Goal: Information Seeking & Learning: Understand process/instructions

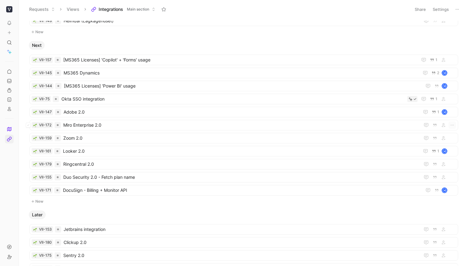
scroll to position [177, 0]
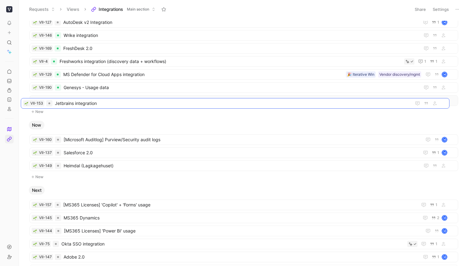
drag, startPoint x: 108, startPoint y: 229, endPoint x: 99, endPoint y: 105, distance: 124.7
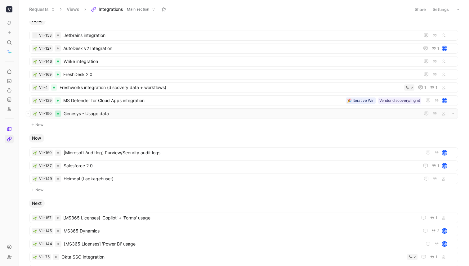
click at [58, 113] on div at bounding box center [58, 114] width 2 height 2
click at [60, 33] on div at bounding box center [58, 35] width 6 height 6
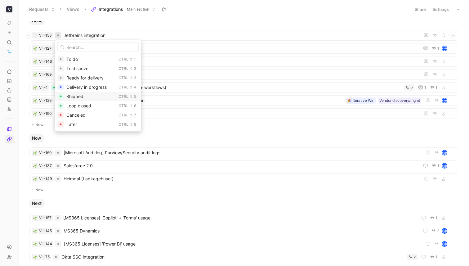
click at [77, 99] on div "Shipped" at bounding box center [91, 96] width 50 height 7
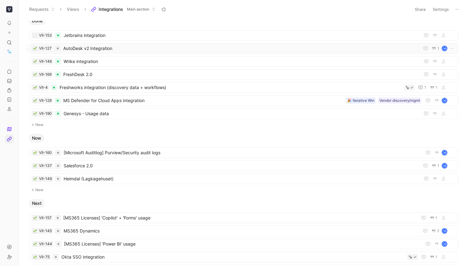
click at [61, 47] on div "VII-127 AutoDesk v2 Integration 1 M" at bounding box center [244, 48] width 424 height 7
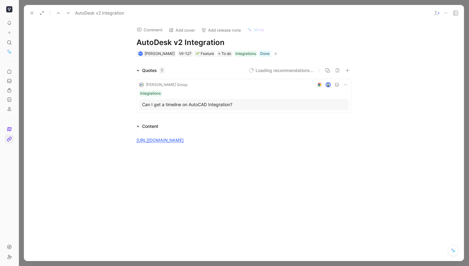
click at [28, 11] on button at bounding box center [32, 13] width 9 height 9
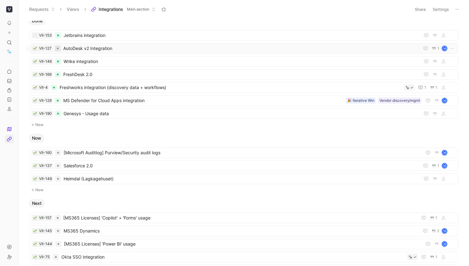
click at [57, 48] on div at bounding box center [58, 48] width 2 height 2
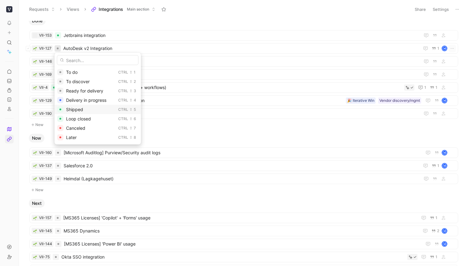
click at [78, 110] on span "Shipped" at bounding box center [74, 109] width 17 height 5
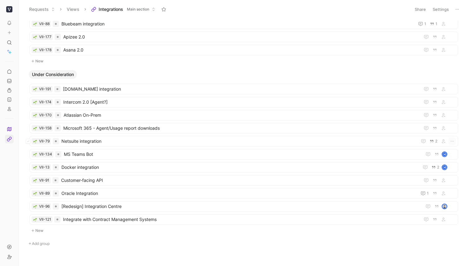
scroll to position [472, 0]
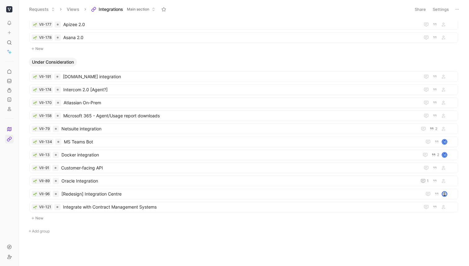
click at [40, 220] on button "New" at bounding box center [244, 217] width 430 height 7
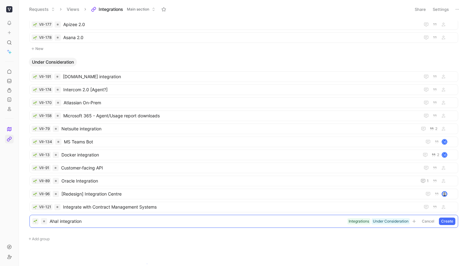
click at [147, 263] on body "To pick up a draggable item, press the space bar. While dragging, use the arrow…" at bounding box center [234, 133] width 469 height 266
click at [447, 219] on button "Create" at bounding box center [447, 220] width 16 height 7
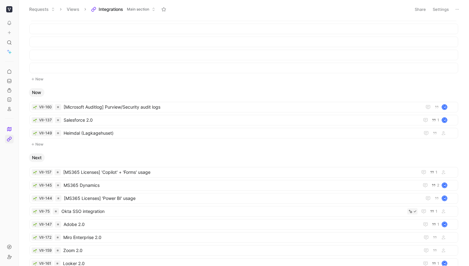
scroll to position [0, 0]
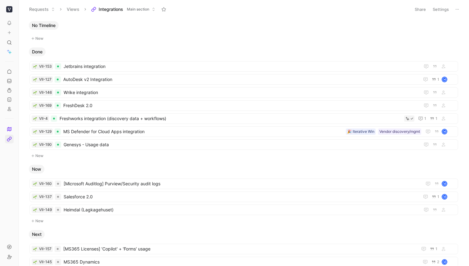
click at [119, 15] on header "Requests Views Integrations Main section Share Settings" at bounding box center [244, 9] width 450 height 19
click at [119, 11] on span "Integrations" at bounding box center [111, 9] width 24 height 6
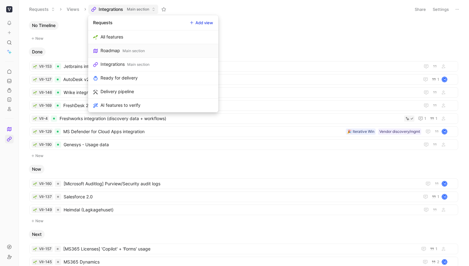
click at [135, 52] on div "Main section" at bounding box center [133, 51] width 22 height 6
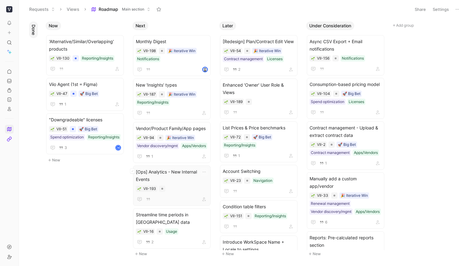
click at [189, 174] on span "[Ops] Analytics - New Internal Events" at bounding box center [172, 175] width 72 height 15
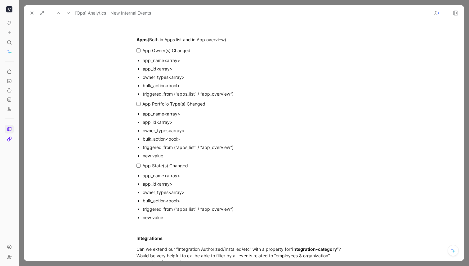
scroll to position [402, 0]
click at [142, 40] on strong "Apps" at bounding box center [141, 39] width 11 height 5
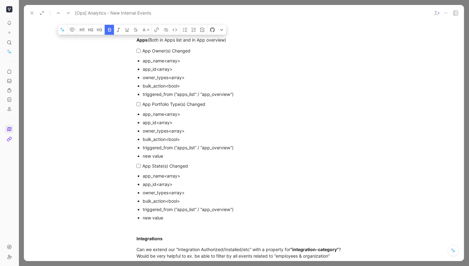
copy strong "Apps"
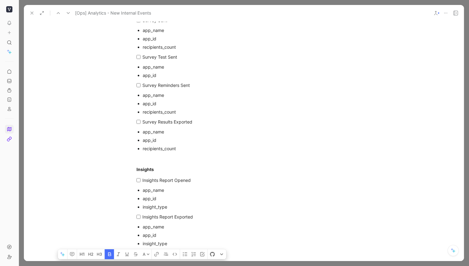
scroll to position [0, 0]
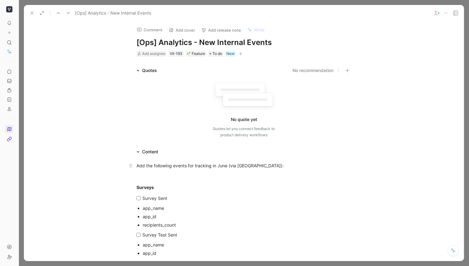
click at [156, 170] on p "Add the following events for tracking in June (via [GEOGRAPHIC_DATA]):" at bounding box center [244, 165] width 238 height 10
click at [143, 178] on div at bounding box center [243, 176] width 215 height 7
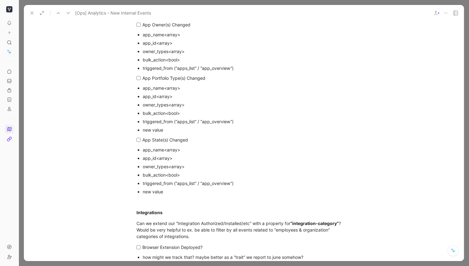
scroll to position [429, 0]
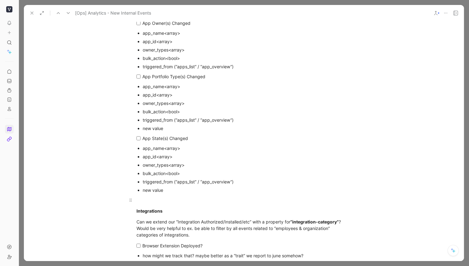
click at [148, 198] on div at bounding box center [243, 200] width 215 height 7
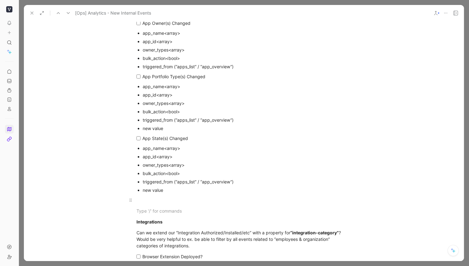
paste div
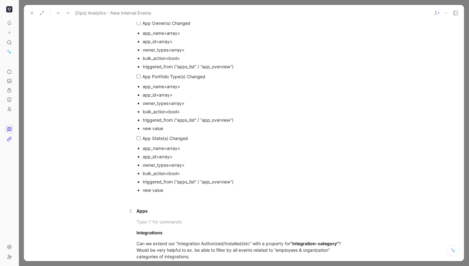
click at [141, 210] on strong "Apps" at bounding box center [141, 210] width 11 height 5
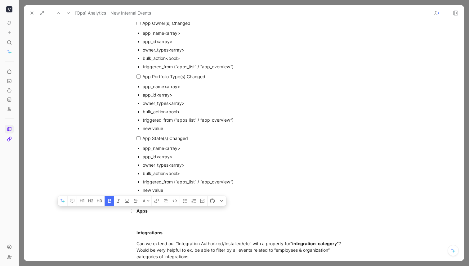
click at [141, 210] on strong "Apps" at bounding box center [141, 210] width 11 height 5
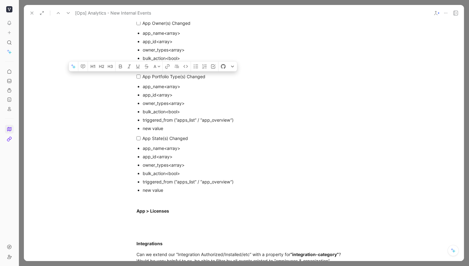
drag, startPoint x: 174, startPoint y: 131, endPoint x: 134, endPoint y: 78, distance: 65.9
click at [134, 78] on div "Add the following events for tracking in June (via Rudderstack): Surveys Survey…" at bounding box center [244, 32] width 440 height 613
copy div "App Portfolio Type(s) Changed app_name<array> app_id<array> owner_types<array> …"
click at [149, 217] on p at bounding box center [244, 221] width 238 height 10
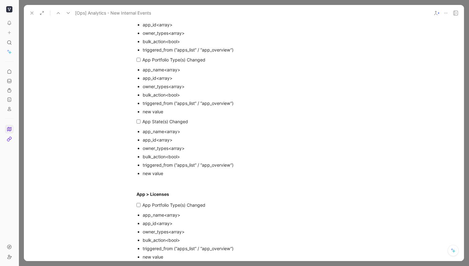
scroll to position [446, 0]
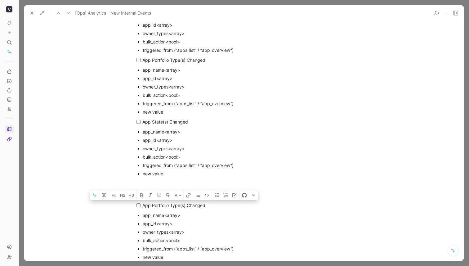
drag, startPoint x: 215, startPoint y: 206, endPoint x: 142, endPoint y: 207, distance: 72.6
click at [142, 207] on div "App Portfolio Type(s) Changed" at bounding box center [245, 205] width 207 height 7
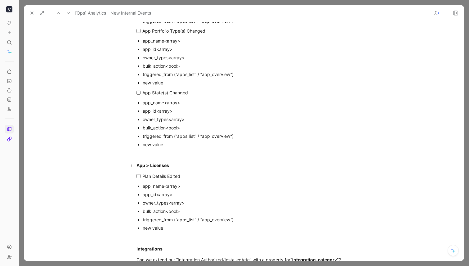
scroll to position [479, 0]
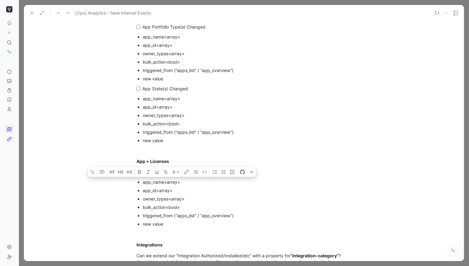
drag, startPoint x: 187, startPoint y: 183, endPoint x: 165, endPoint y: 183, distance: 21.7
click at [165, 183] on div "app_name<array>" at bounding box center [247, 182] width 208 height 7
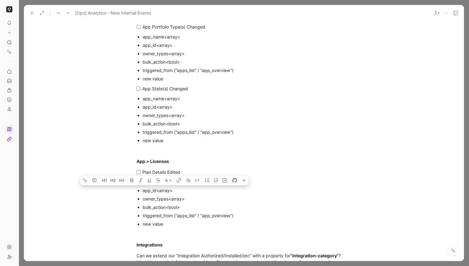
drag, startPoint x: 172, startPoint y: 190, endPoint x: 158, endPoint y: 193, distance: 14.6
click at [157, 191] on div "app_id<array>" at bounding box center [247, 190] width 208 height 7
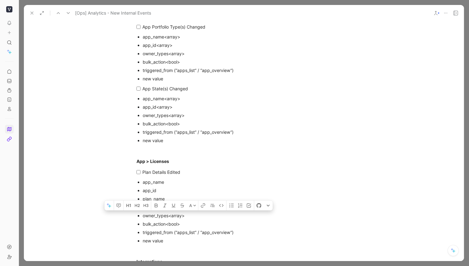
drag, startPoint x: 246, startPoint y: 234, endPoint x: 161, endPoint y: 218, distance: 86.4
click at [143, 218] on ul "app_name app_id plan_name plan_id owner_types<array> bulk_action<bool> triggere…" at bounding box center [244, 211] width 238 height 67
click at [161, 218] on div "owner_types<array>" at bounding box center [247, 215] width 208 height 7
drag, startPoint x: 168, startPoint y: 216, endPoint x: 143, endPoint y: 217, distance: 24.8
click at [143, 217] on div "owner_types<array>" at bounding box center [247, 215] width 208 height 7
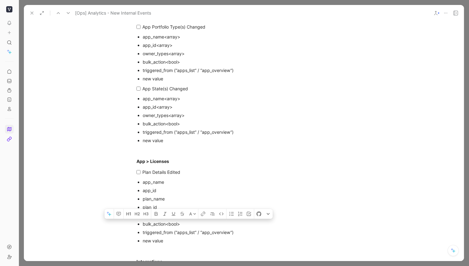
drag, startPoint x: 180, startPoint y: 233, endPoint x: 141, endPoint y: 224, distance: 40.1
click at [141, 224] on ul "app_name app_id plan_name plan_id fields_edited<array> bulk_action<bool> trigge…" at bounding box center [244, 211] width 238 height 67
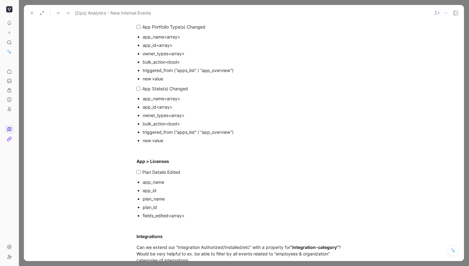
click at [321, 119] on p "owner_types<array>" at bounding box center [247, 115] width 208 height 8
